Goal: Transaction & Acquisition: Purchase product/service

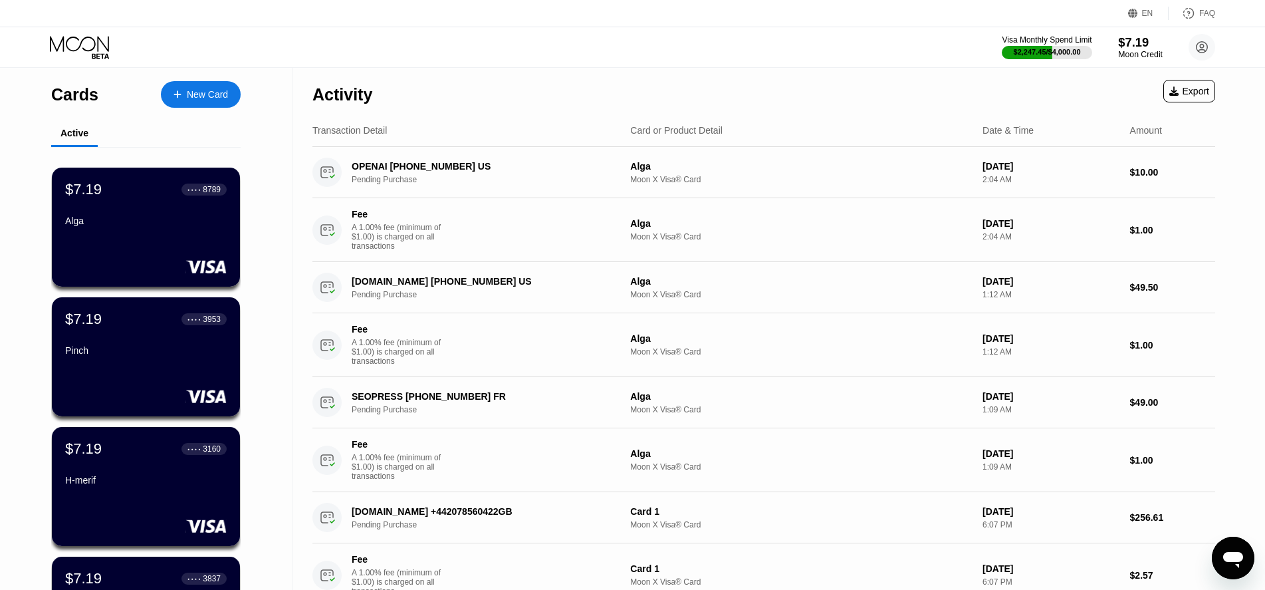
click at [1148, 52] on div "Moon Credit" at bounding box center [1140, 54] width 45 height 9
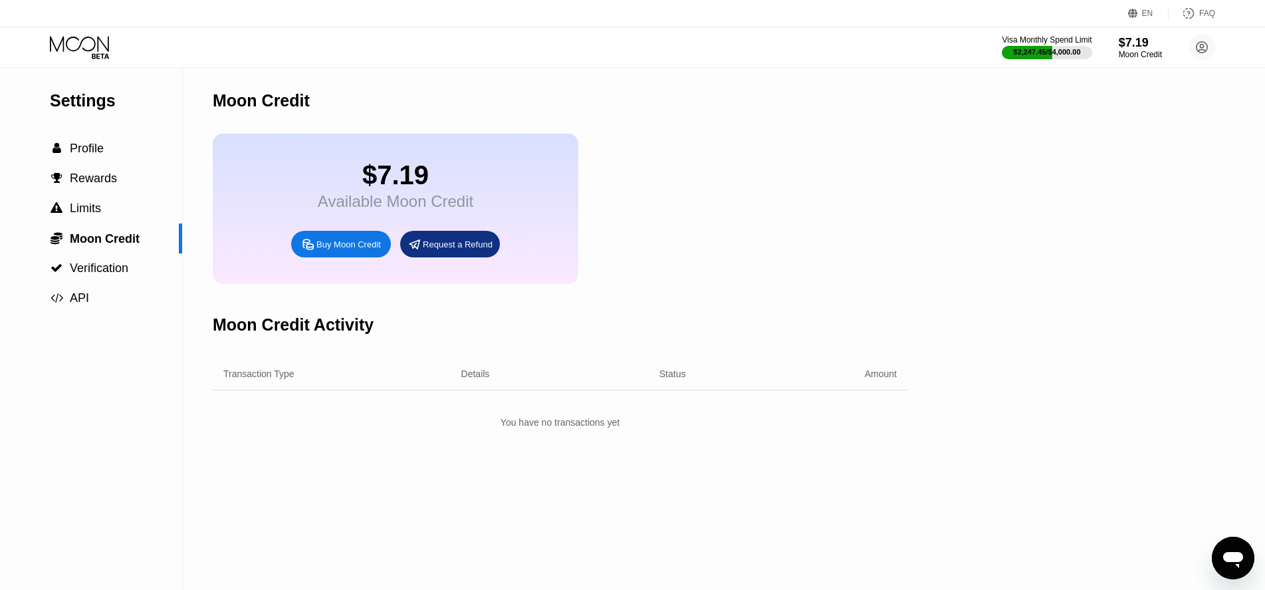
click at [337, 250] on div "Buy Moon Credit" at bounding box center [348, 244] width 64 height 11
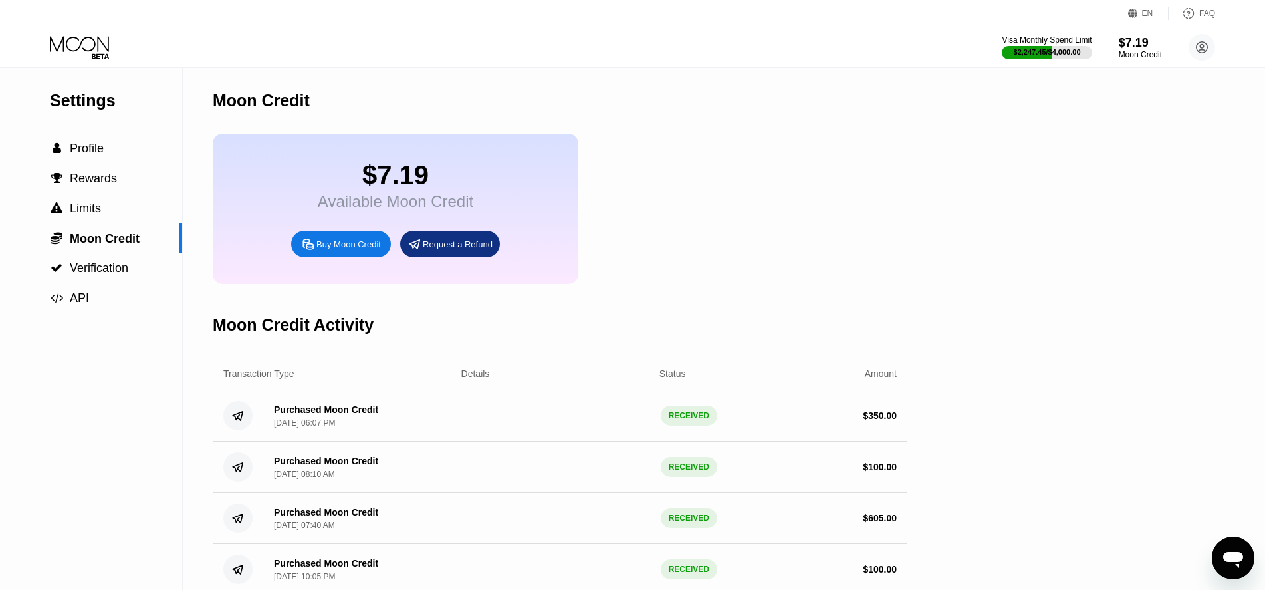
type input "0"
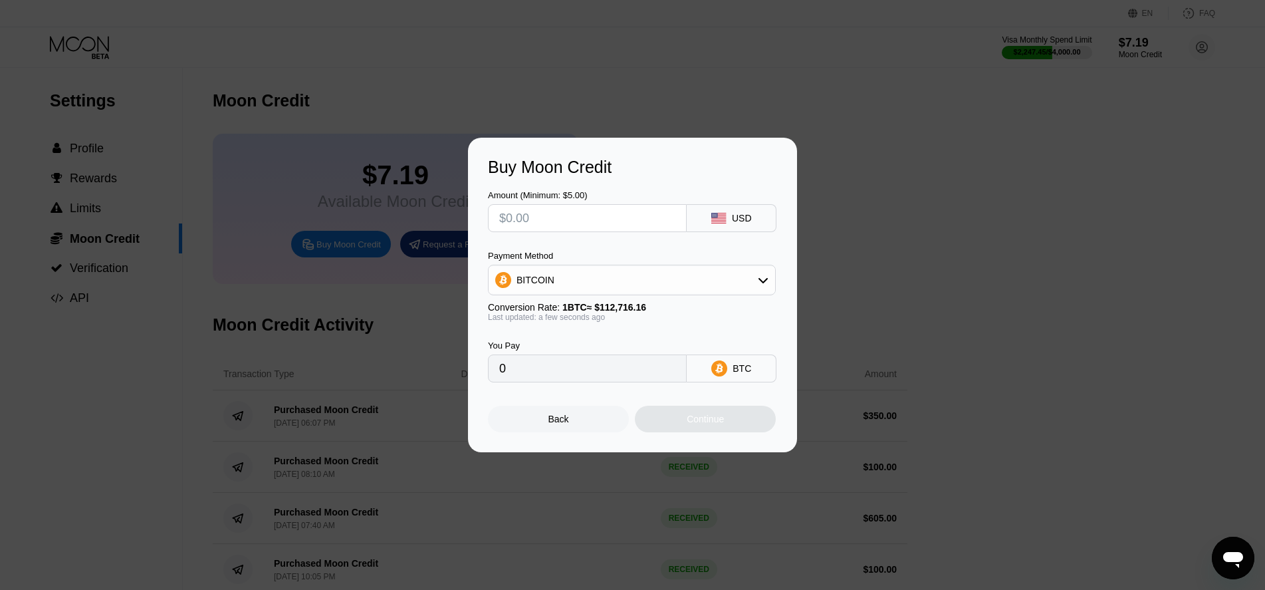
click at [557, 214] on input "text" at bounding box center [587, 218] width 176 height 27
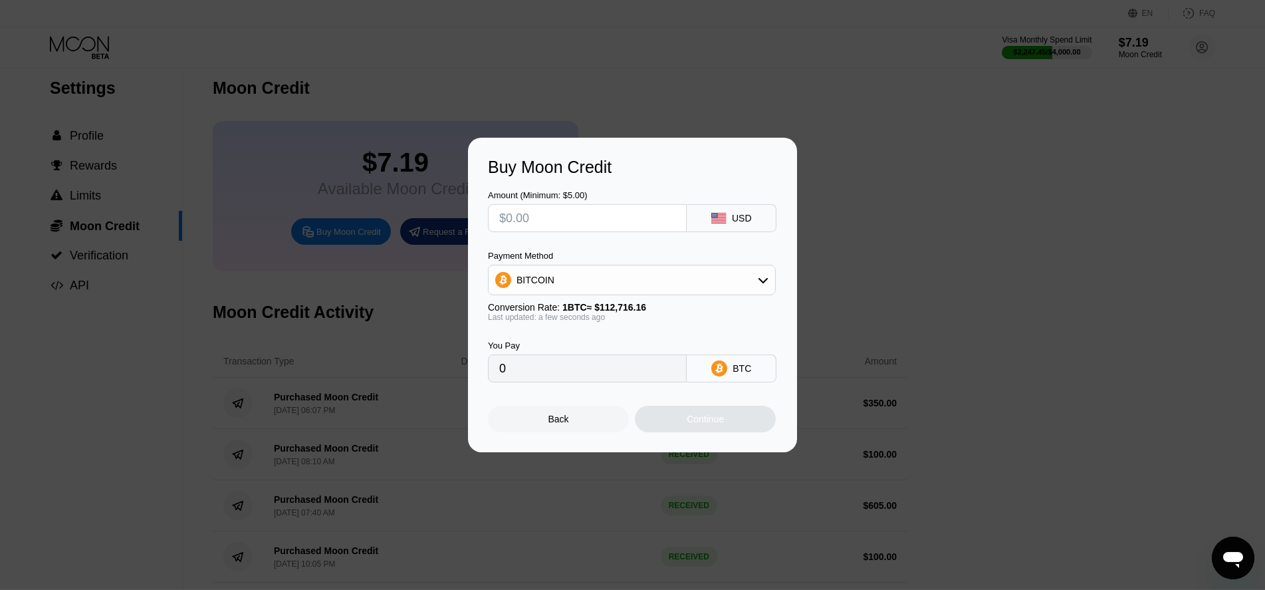
scroll to position [13, 0]
type input "$100"
click at [564, 215] on input "$100" at bounding box center [587, 218] width 176 height 27
type input "0.00088719"
type input "$100"
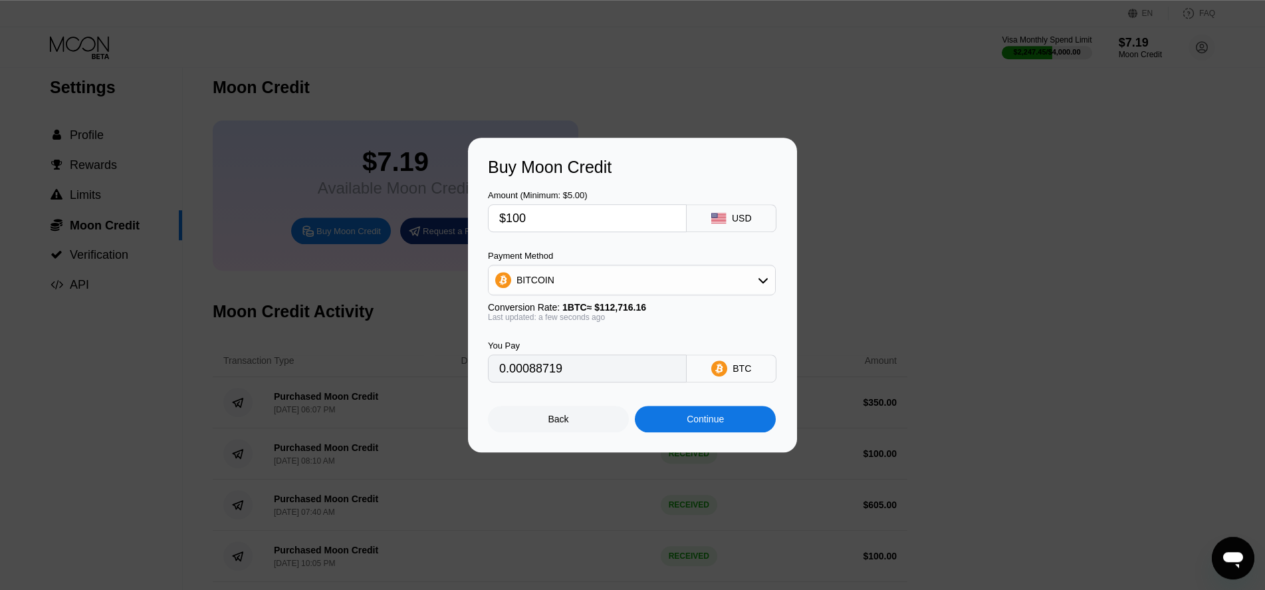
click at [711, 422] on div "Continue" at bounding box center [705, 418] width 37 height 11
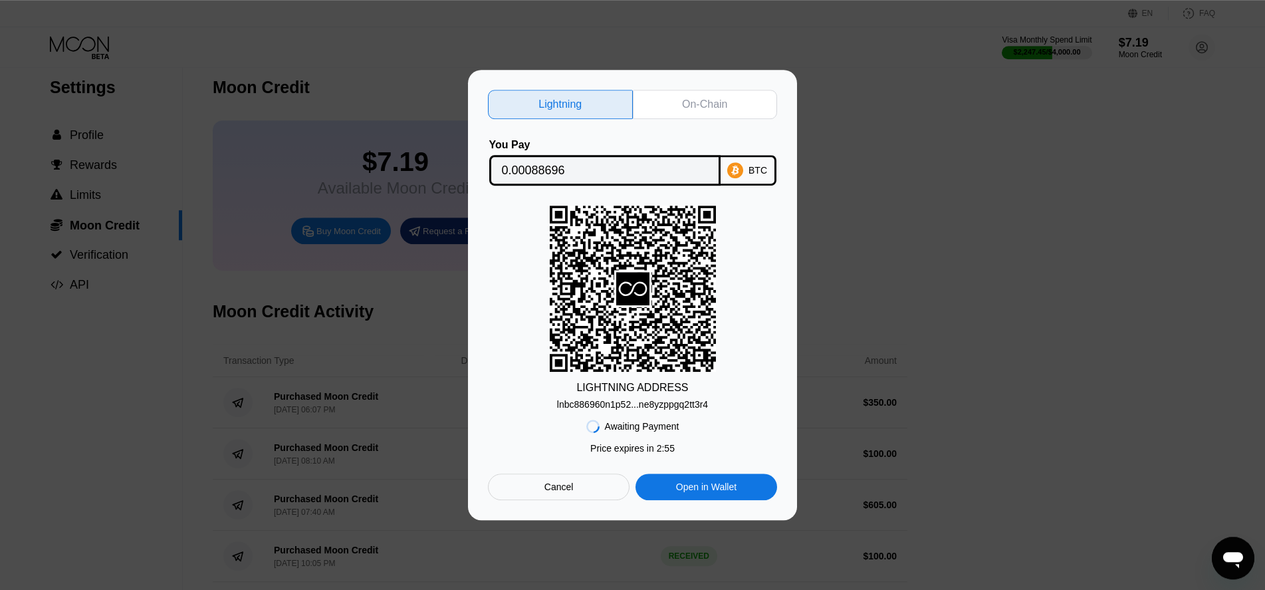
click at [542, 170] on input "0.00088696" at bounding box center [605, 170] width 206 height 27
click at [567, 408] on div "lnbc886960n1p52...ne8yzppgq2tt3r4" at bounding box center [632, 404] width 151 height 11
